Goal: Task Accomplishment & Management: Manage account settings

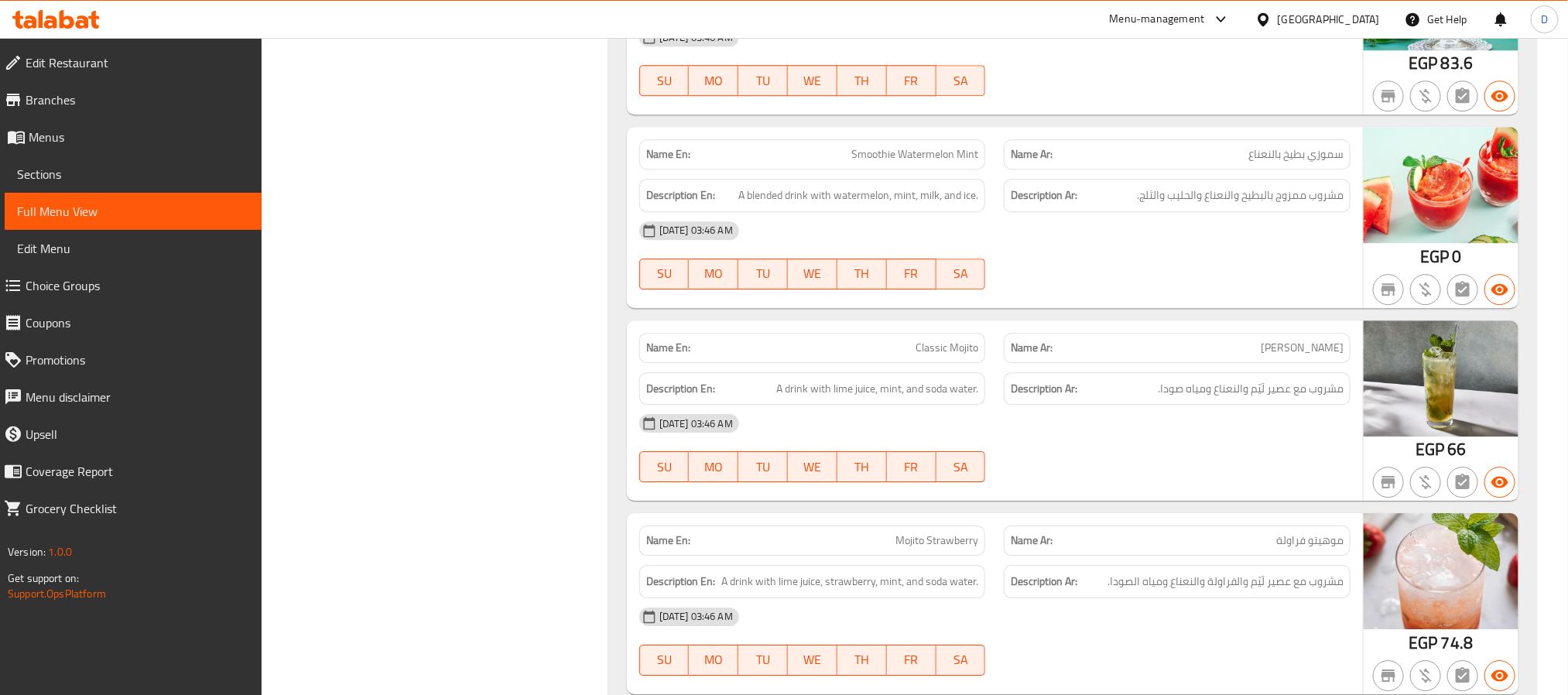
scroll to position [40012, 0]
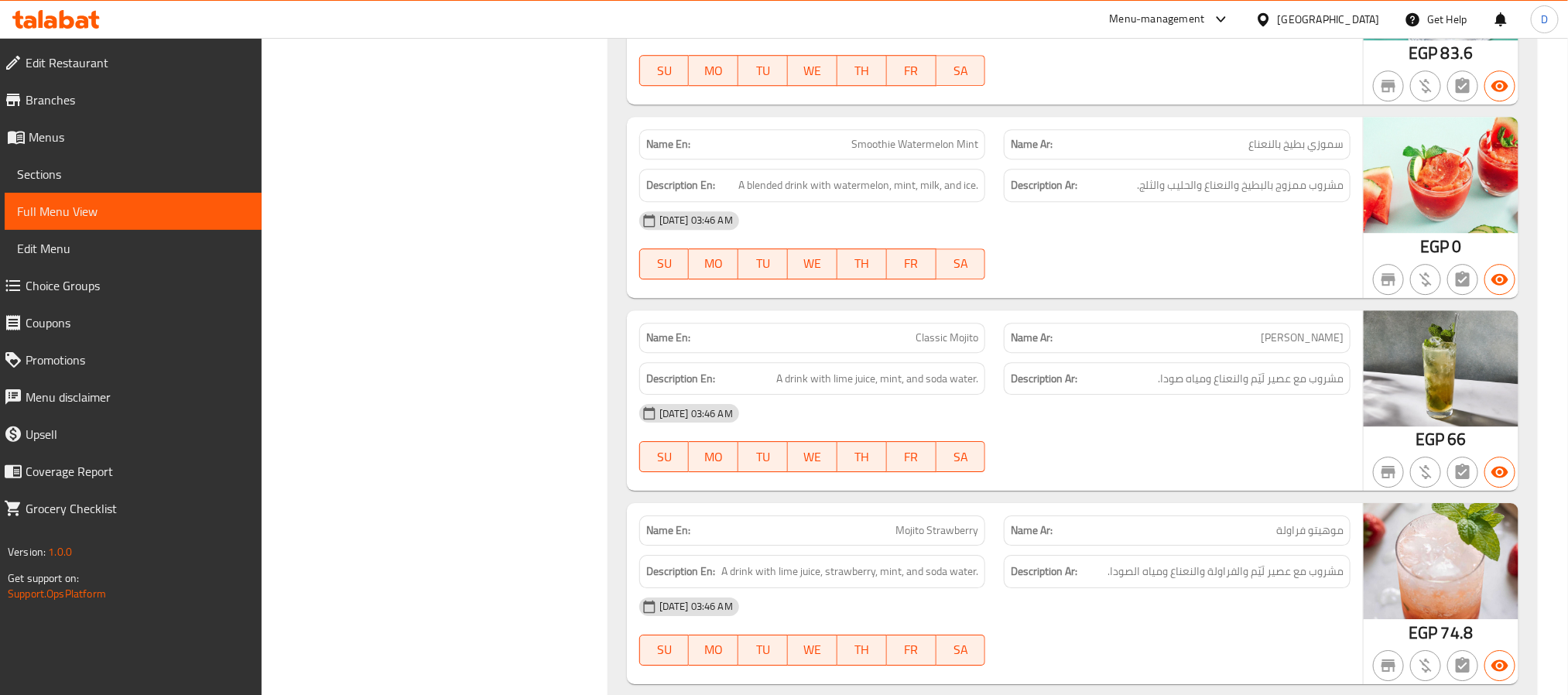
click at [911, 152] on span "Smoothie Watermelon Mint" at bounding box center [915, 144] width 127 height 16
copy span "Smoothie Watermelon Mint"
click at [911, 152] on span "Smoothie Watermelon Mint" at bounding box center [915, 144] width 127 height 16
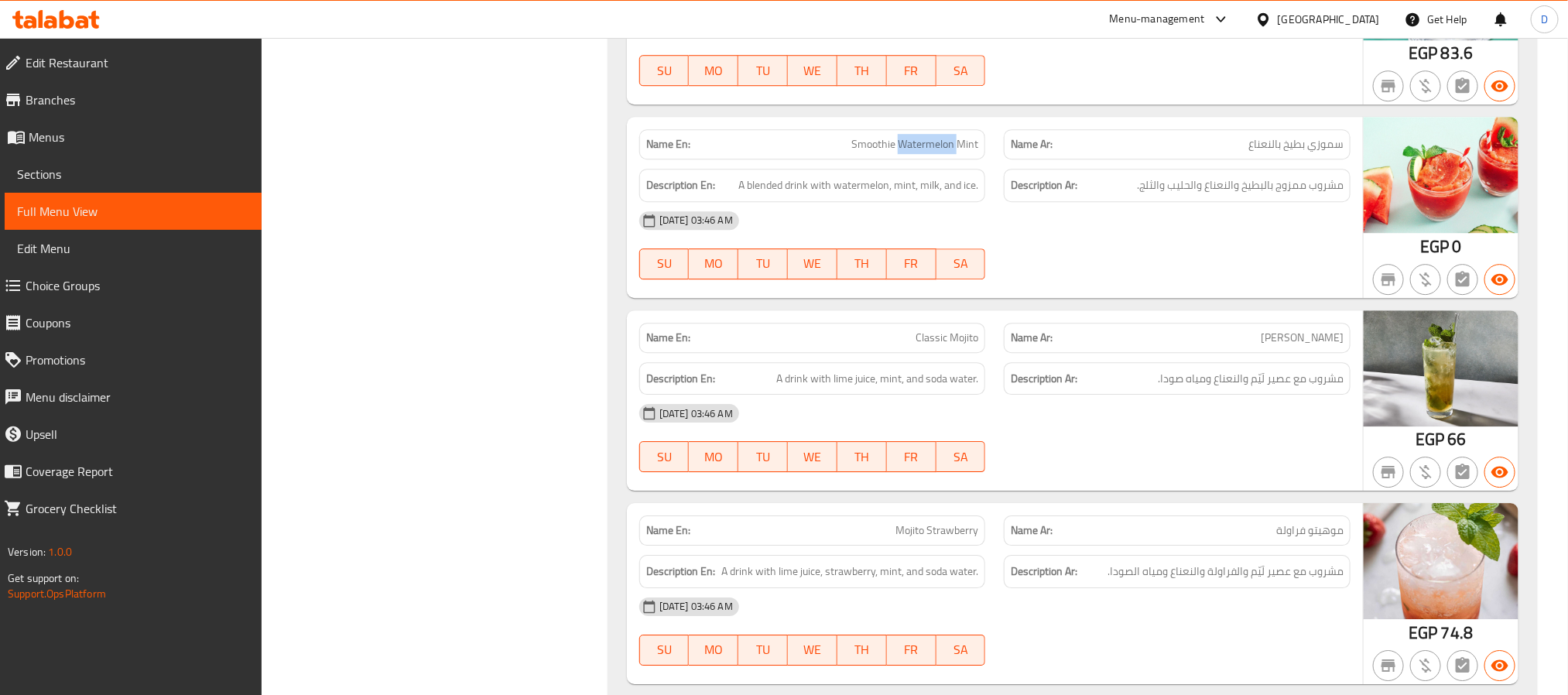
click at [911, 152] on span "Smoothie Watermelon Mint" at bounding box center [915, 144] width 127 height 16
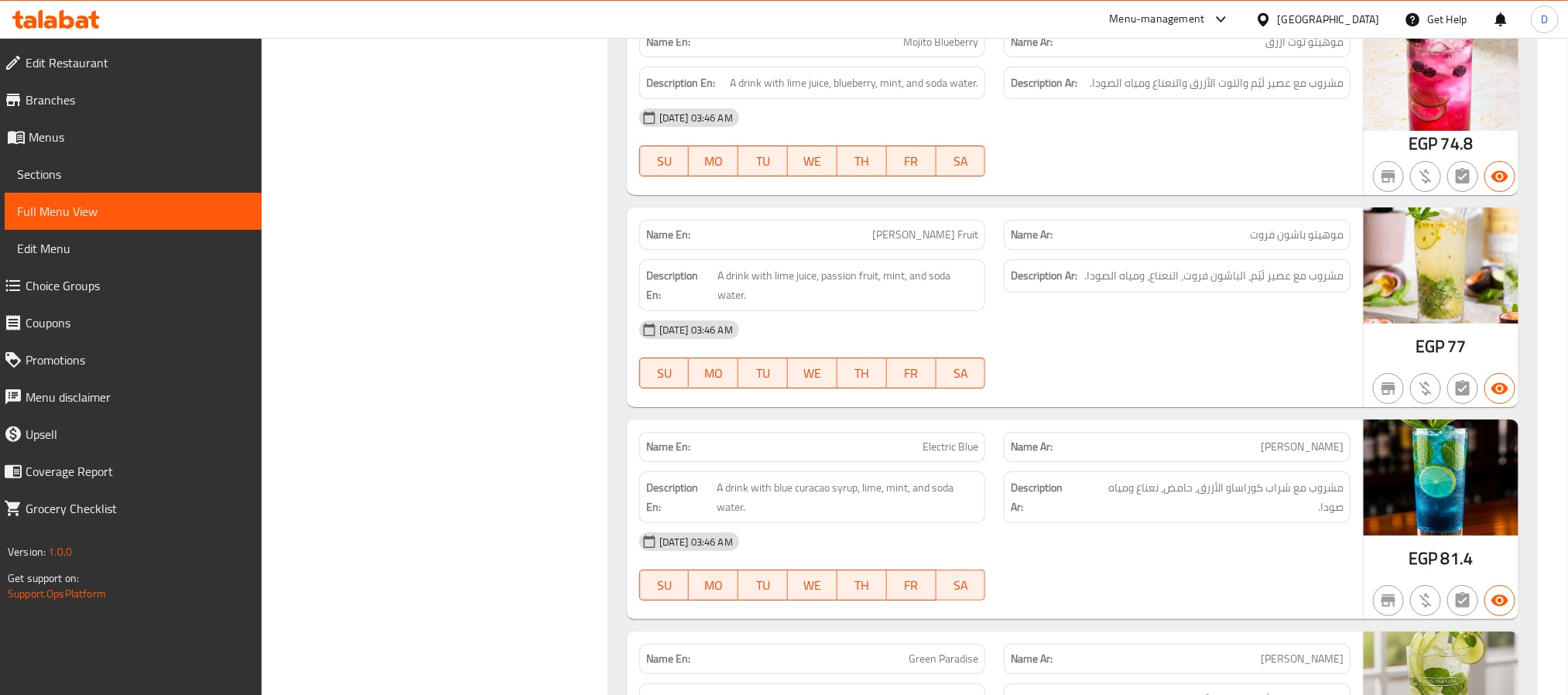
scroll to position [40709, 0]
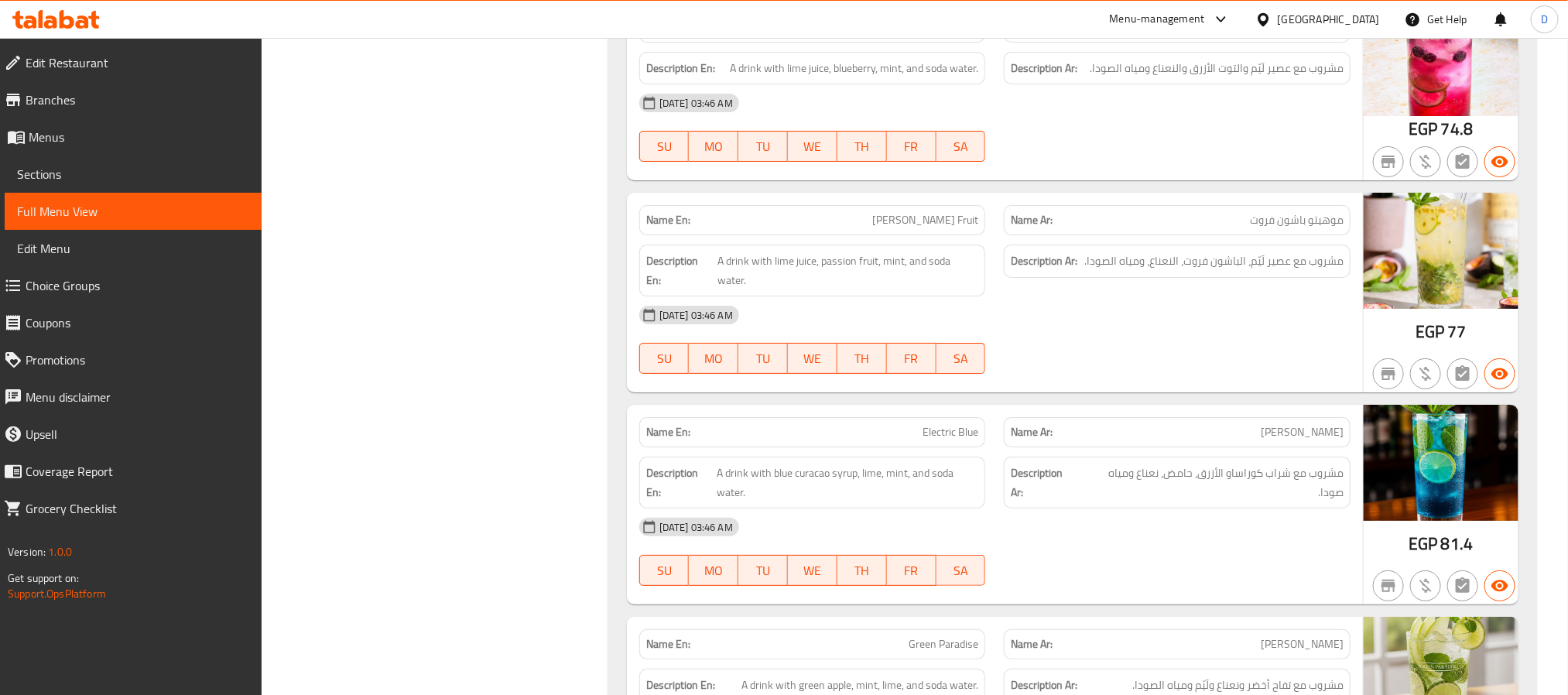
click at [1219, 52] on div "Name Ar: [PERSON_NAME] ازرق" at bounding box center [1177, 27] width 366 height 48
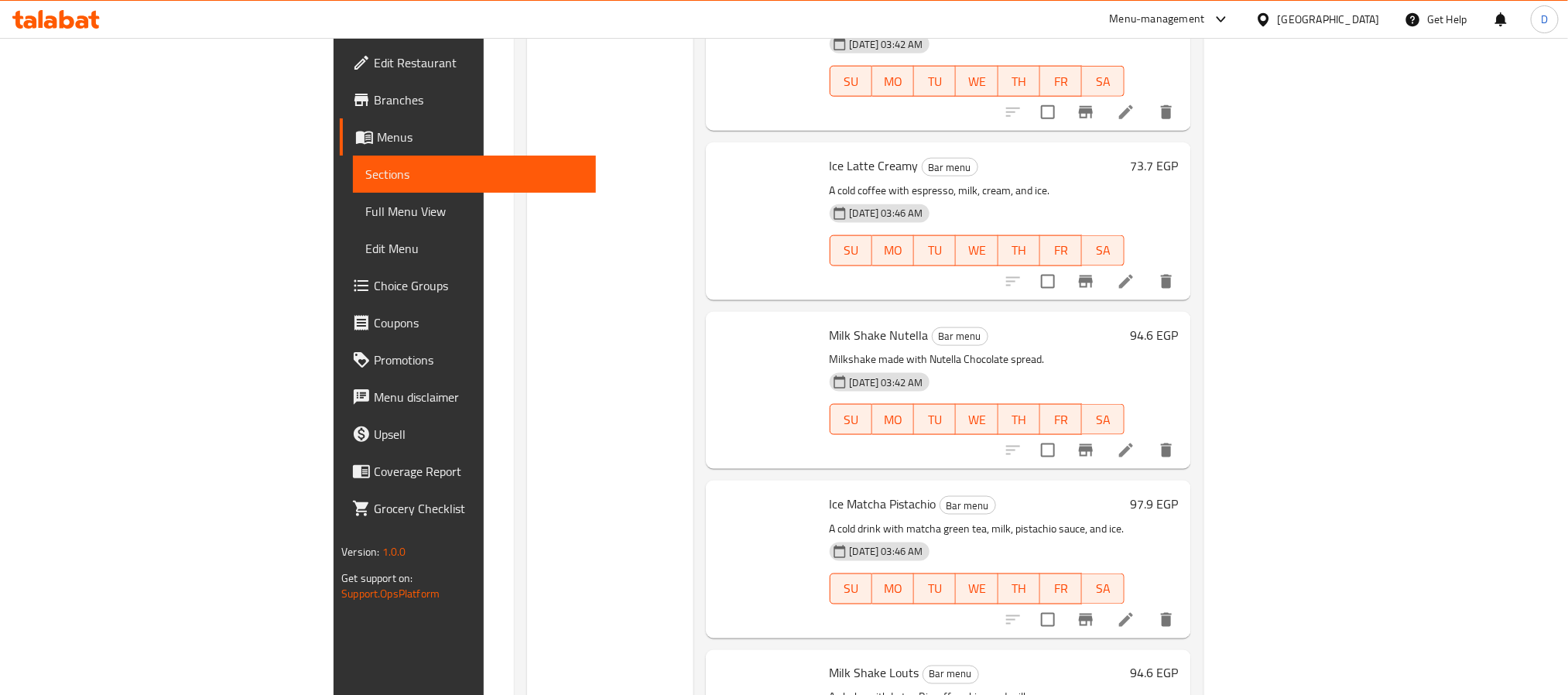
scroll to position [32595, 0]
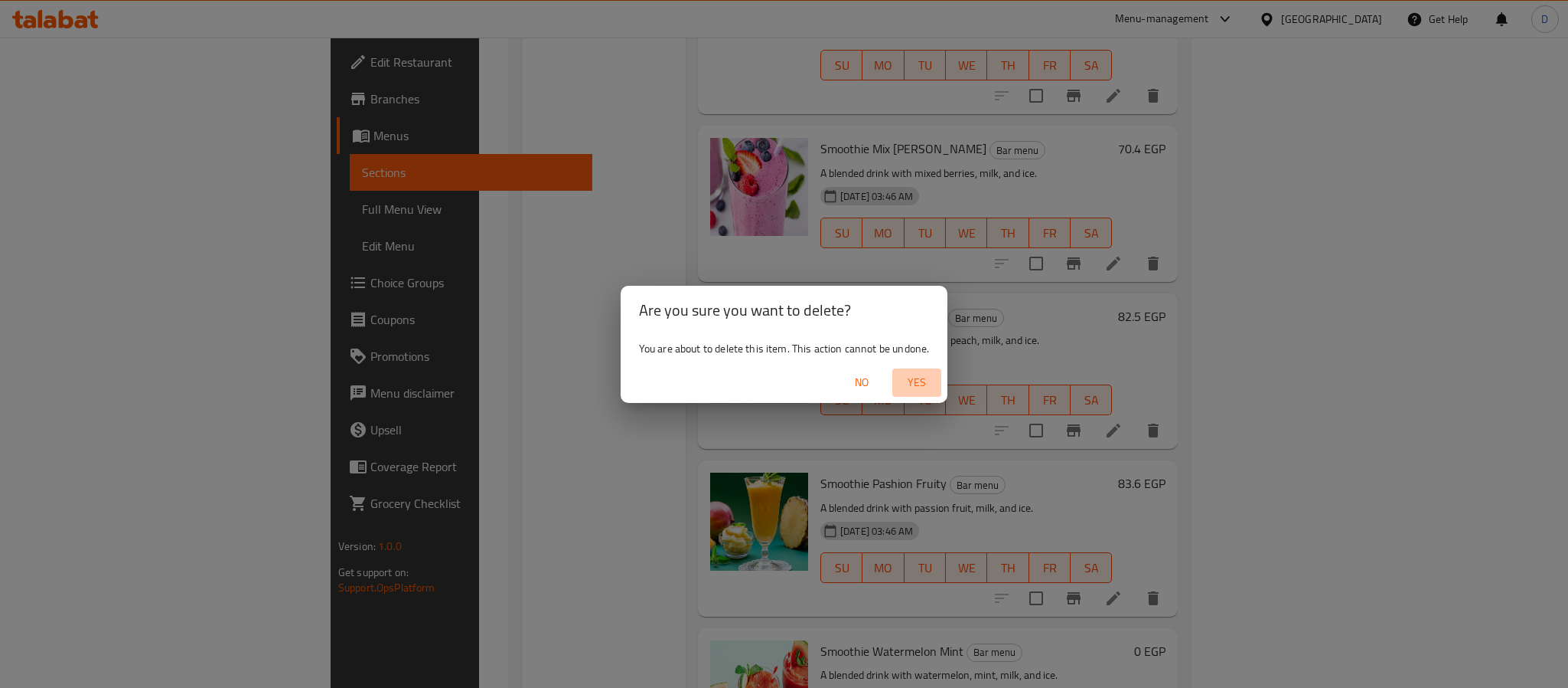
click at [924, 373] on span "Yes" at bounding box center [917, 383] width 37 height 19
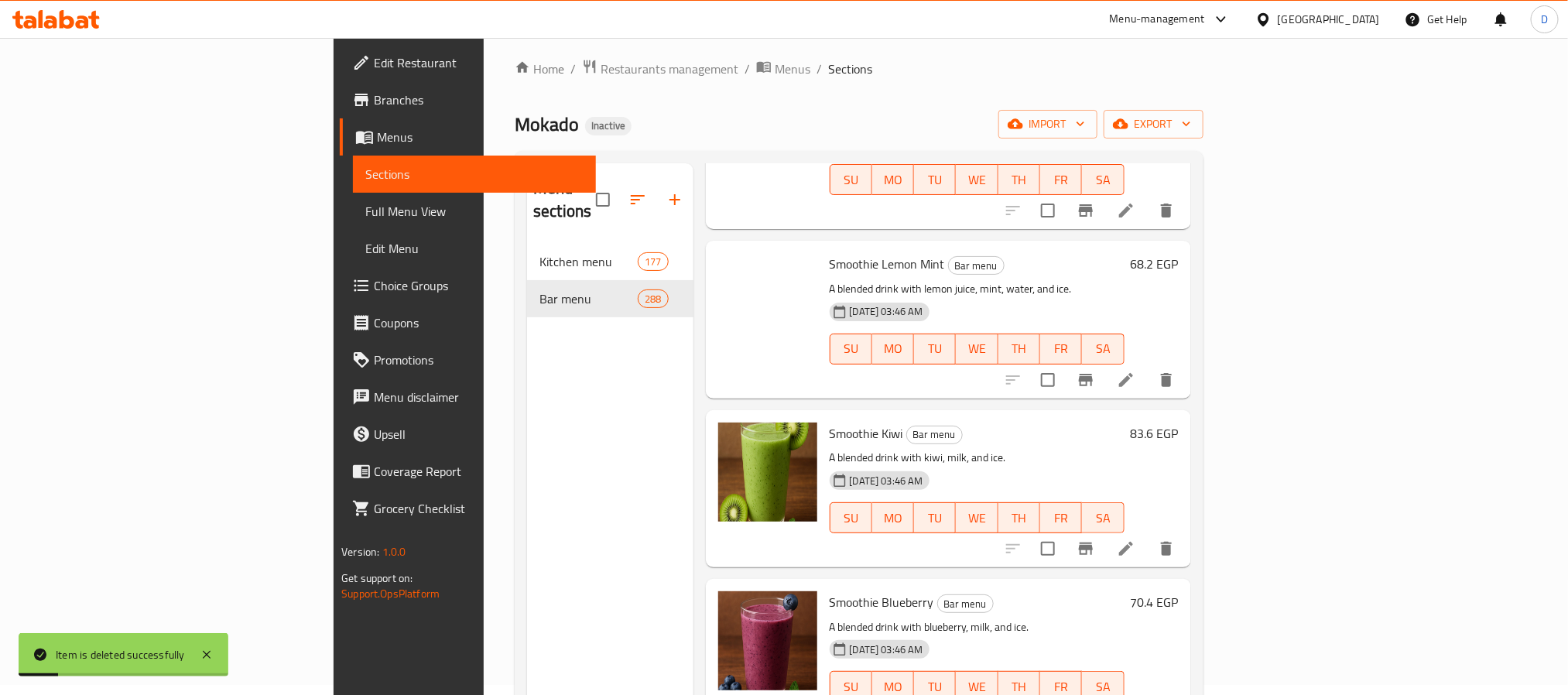
scroll to position [0, 0]
